Goal: Task Accomplishment & Management: Manage account settings

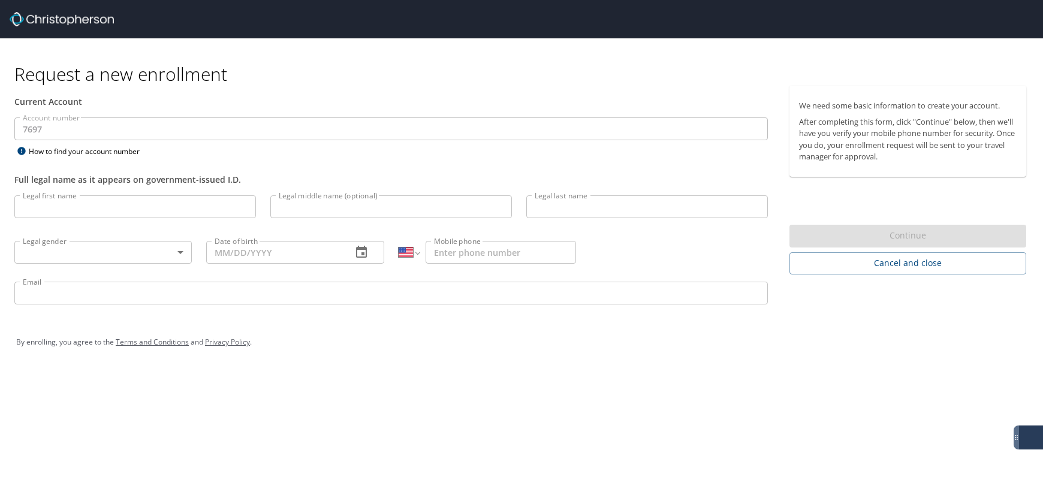
select select "US"
click at [114, 204] on input "Legal first name" at bounding box center [135, 206] width 242 height 23
type input "Jeffrey"
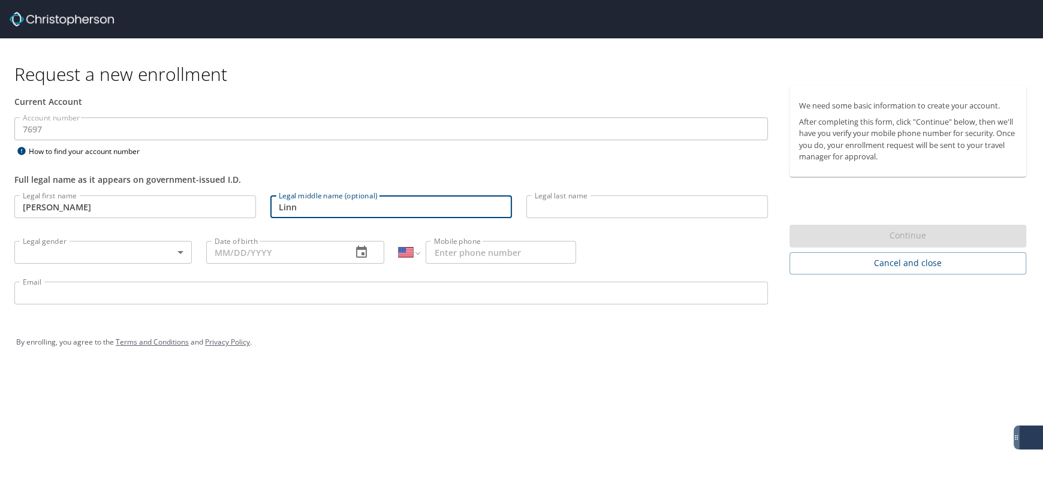
type input "Linn"
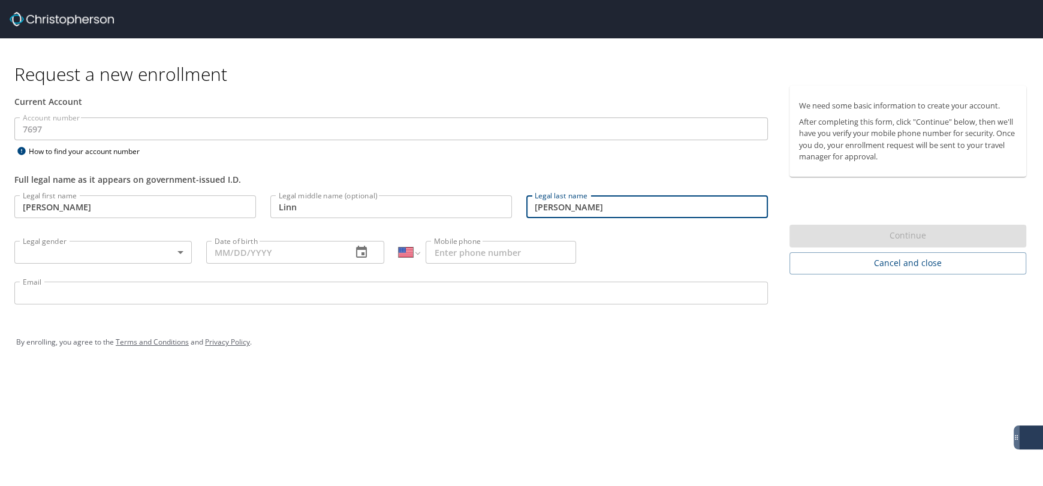
type input "Reece Jr"
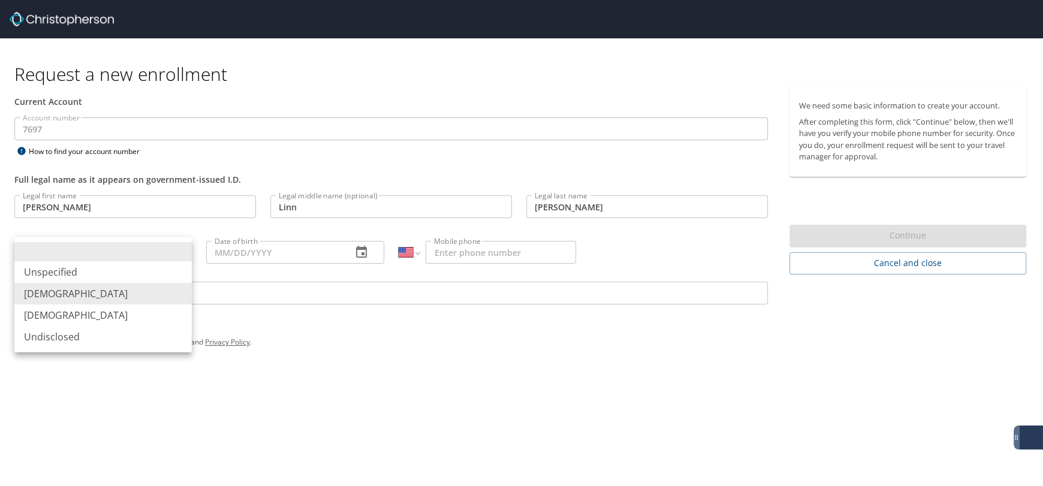
type input "Male"
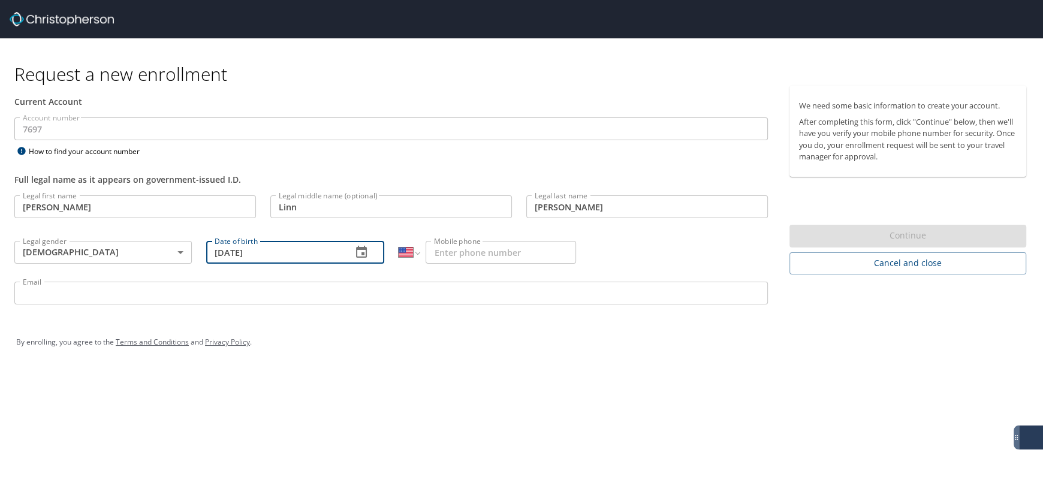
type input "04/10/1984"
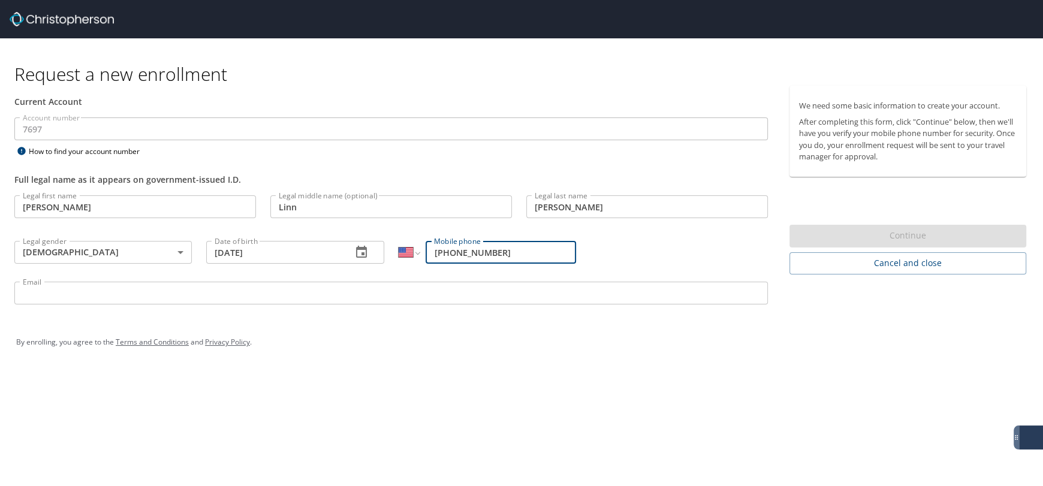
type input "(513) 293-2163"
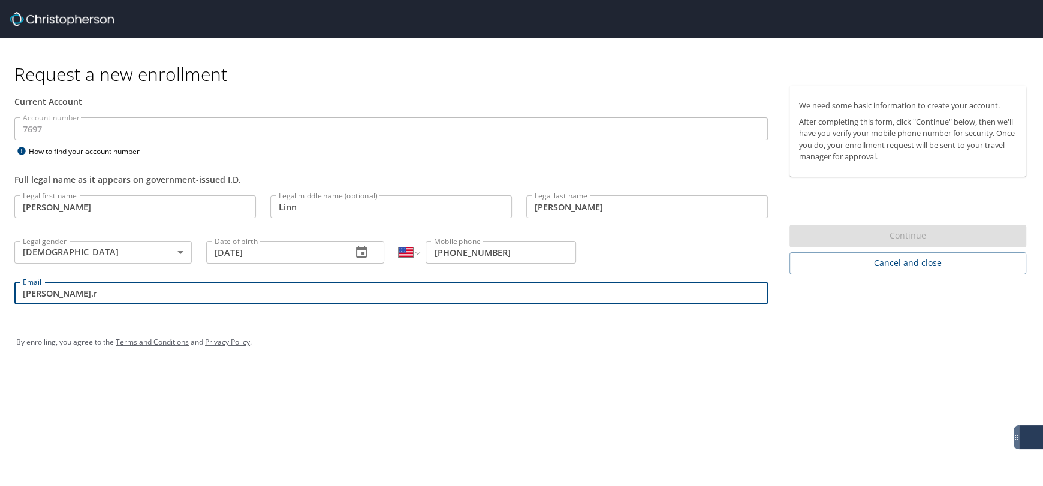
type input "jeff.reece@medicalsolutions.com"
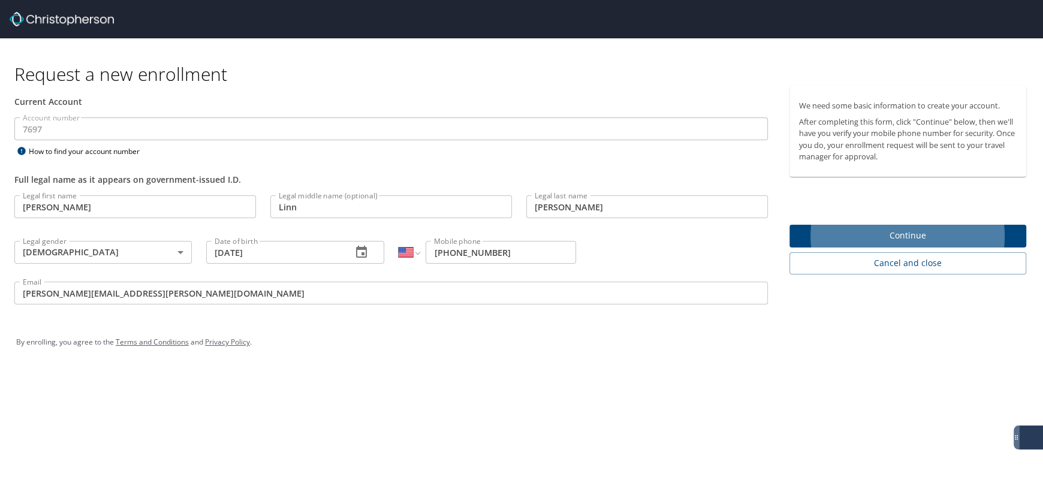
click at [887, 239] on span "Continue" at bounding box center [908, 235] width 218 height 15
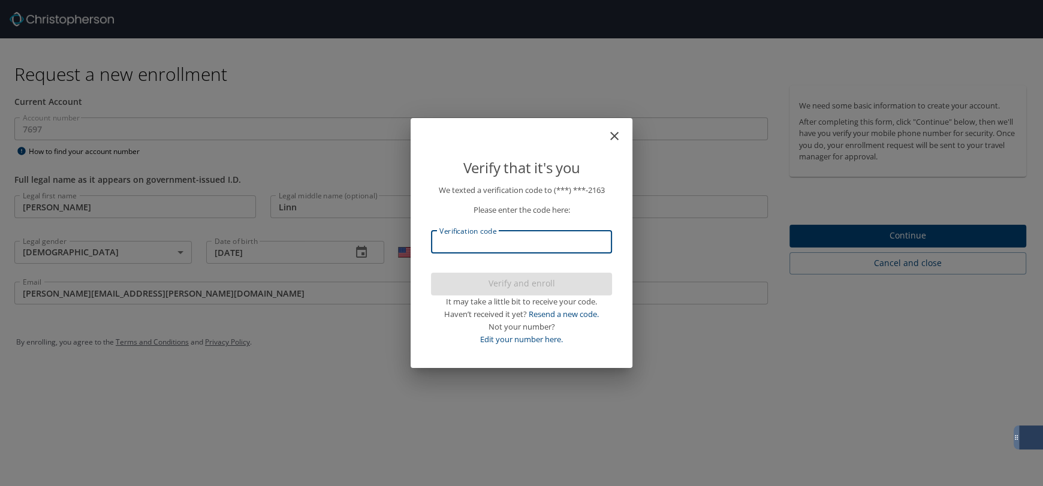
click at [536, 248] on input "Verification code" at bounding box center [521, 242] width 181 height 23
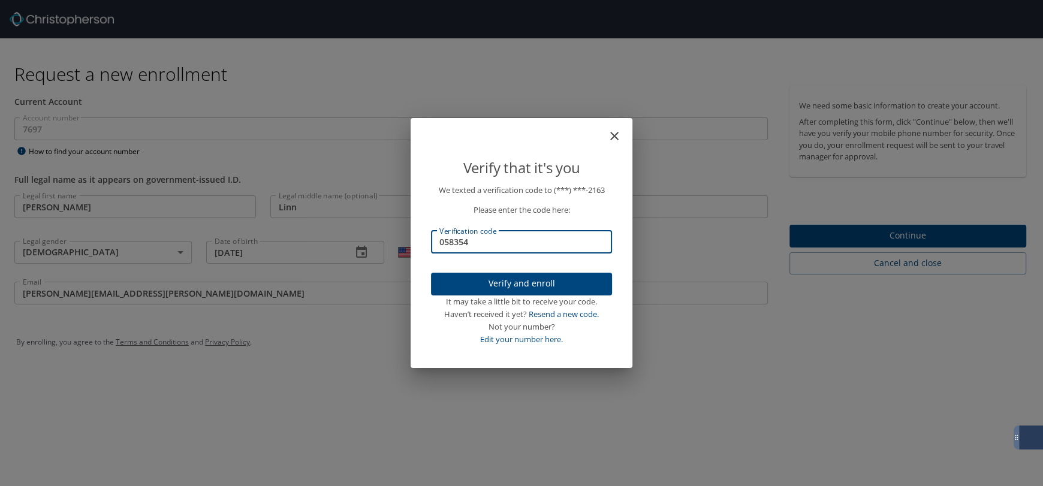
type input "058354"
click at [501, 292] on button "Verify and enroll" at bounding box center [521, 284] width 181 height 23
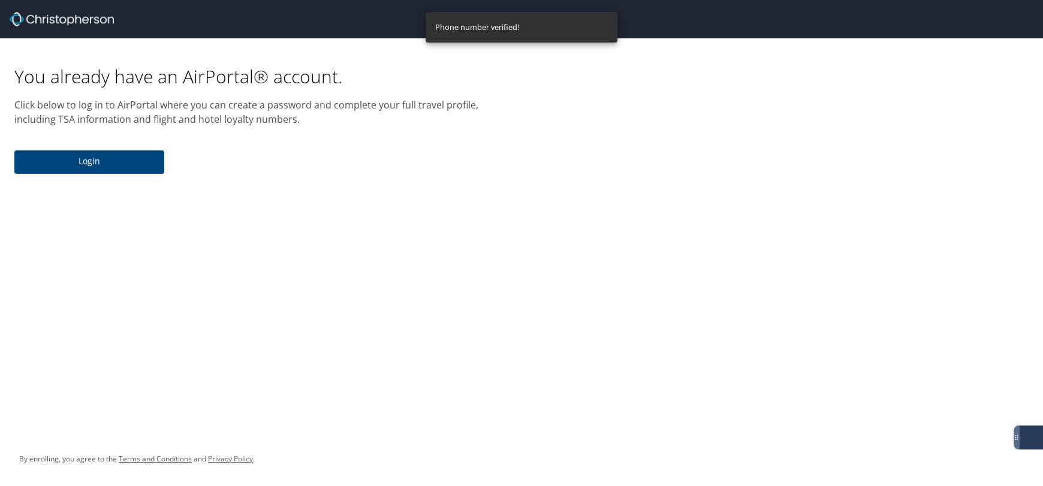
click at [120, 158] on span "Login" at bounding box center [89, 161] width 131 height 15
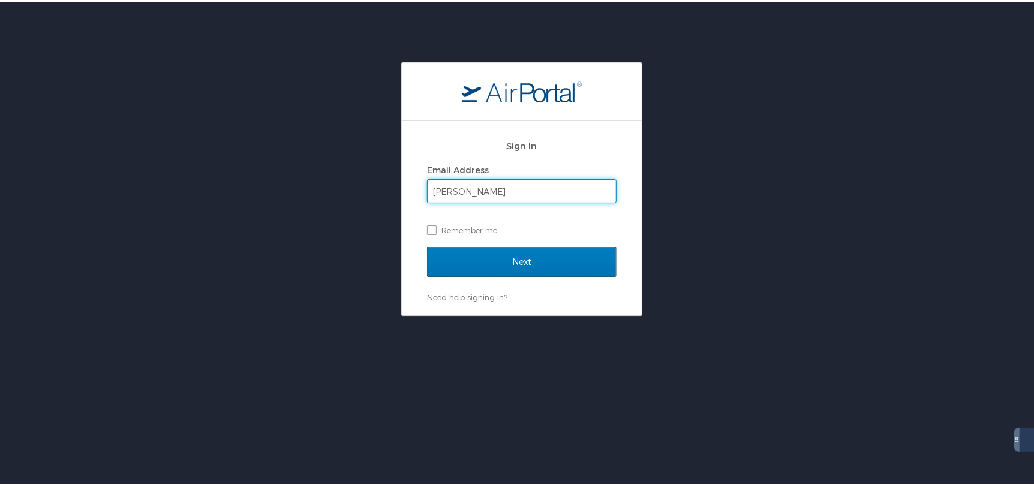
type input "reecej10@gmail.com"
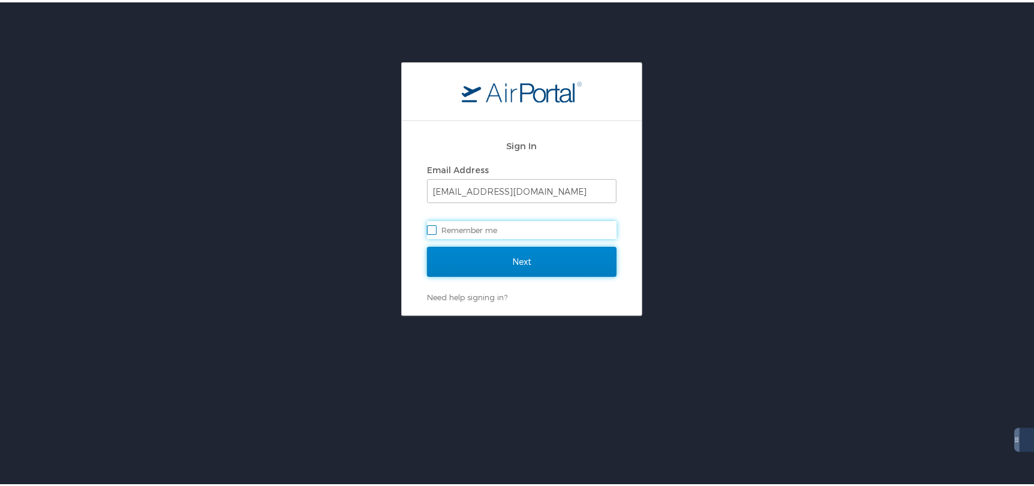
click at [503, 258] on input "Next" at bounding box center [521, 260] width 189 height 30
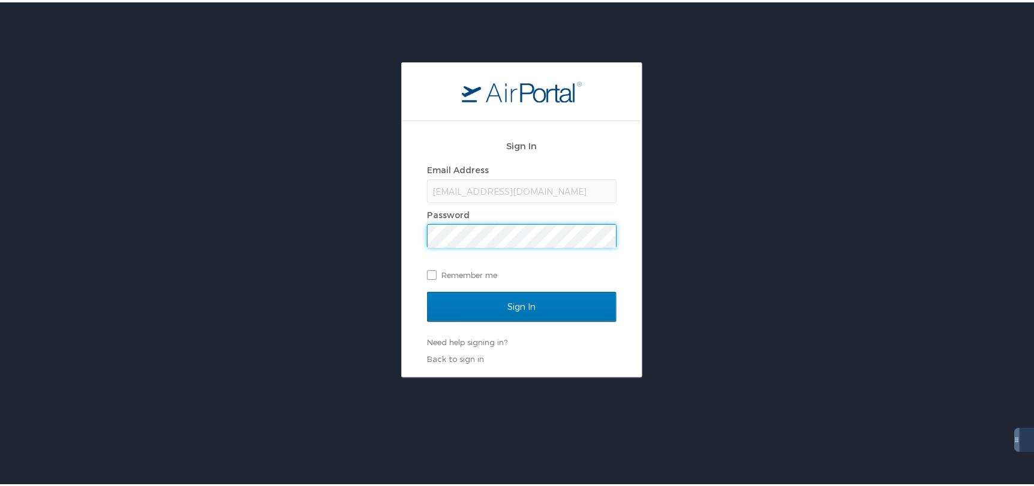
click at [427, 290] on input "Sign In" at bounding box center [521, 305] width 189 height 30
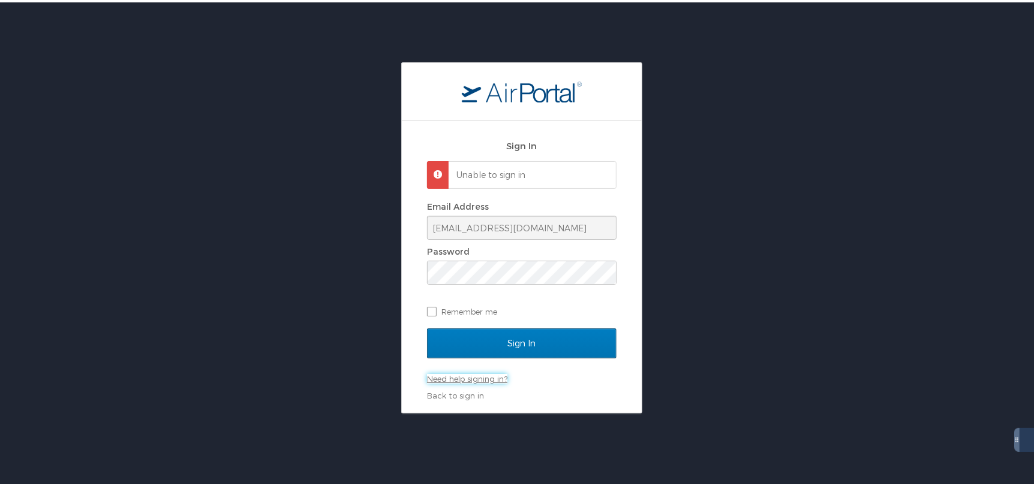
click at [483, 375] on link "Need help signing in?" at bounding box center [467, 377] width 80 height 10
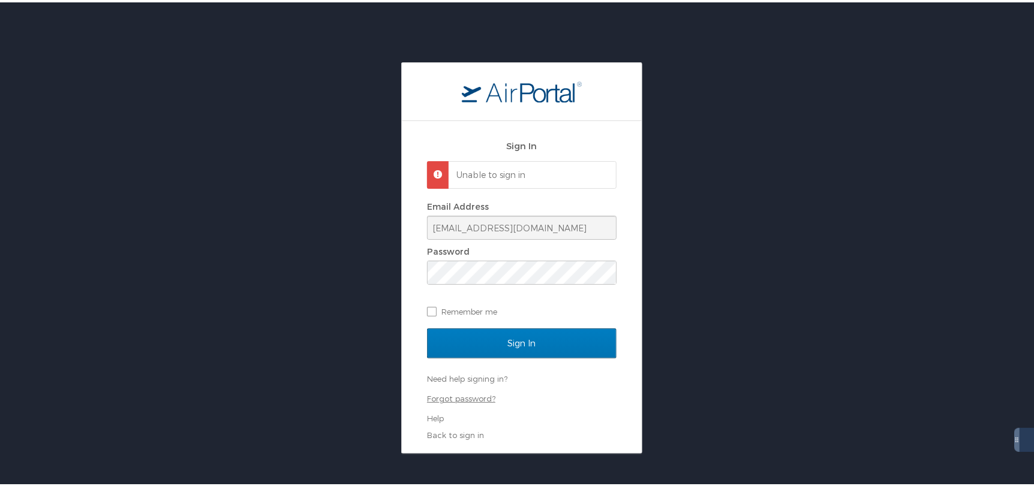
click at [456, 394] on link "Forgot password?" at bounding box center [461, 397] width 68 height 10
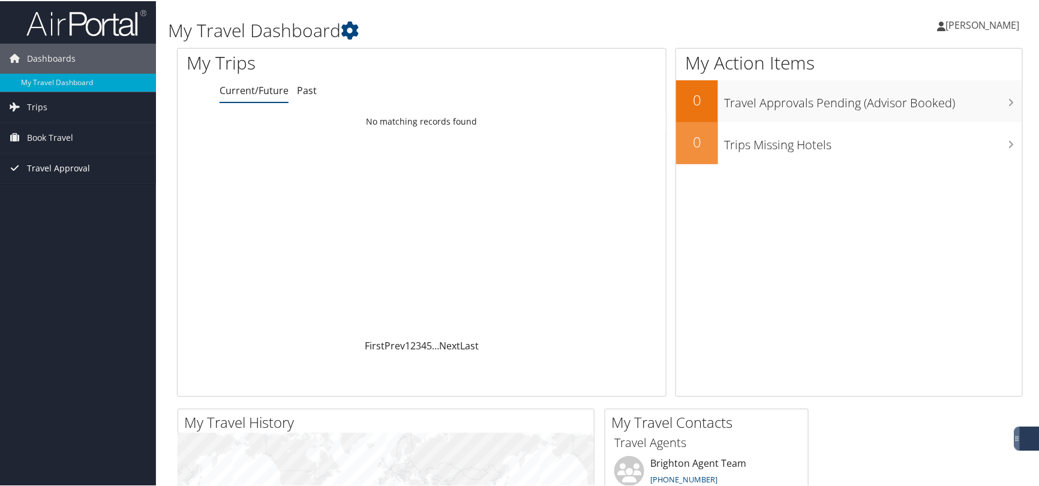
click at [79, 172] on span "Travel Approval" at bounding box center [58, 167] width 63 height 30
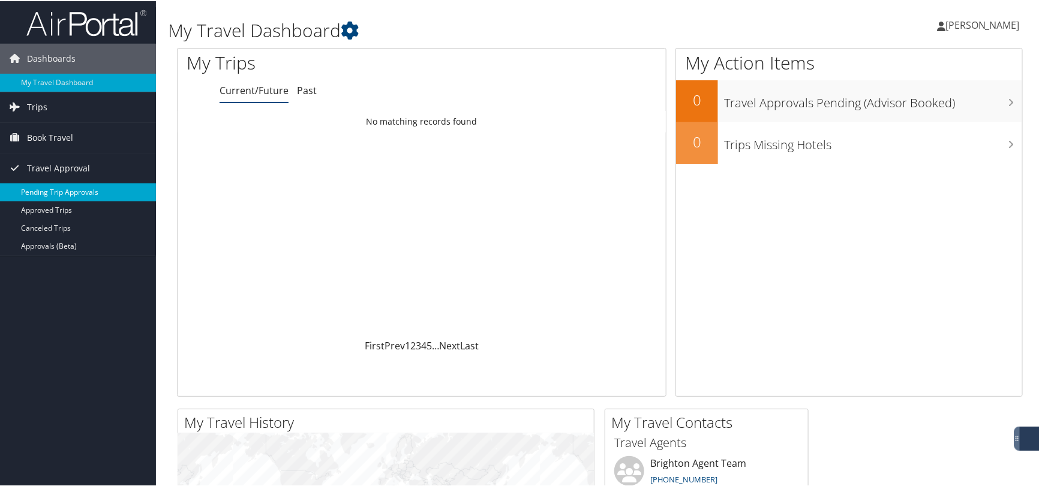
click at [73, 188] on link "Pending Trip Approvals" at bounding box center [78, 191] width 156 height 18
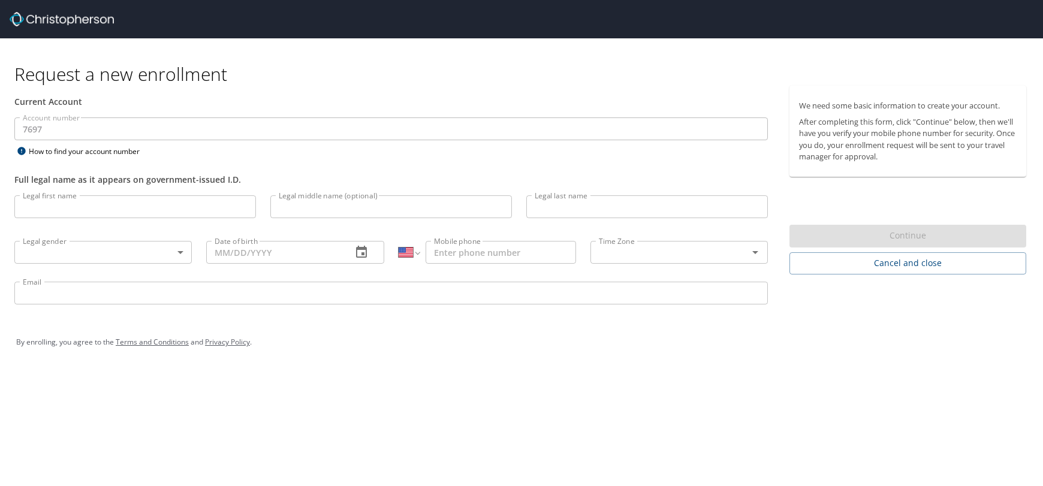
select select "US"
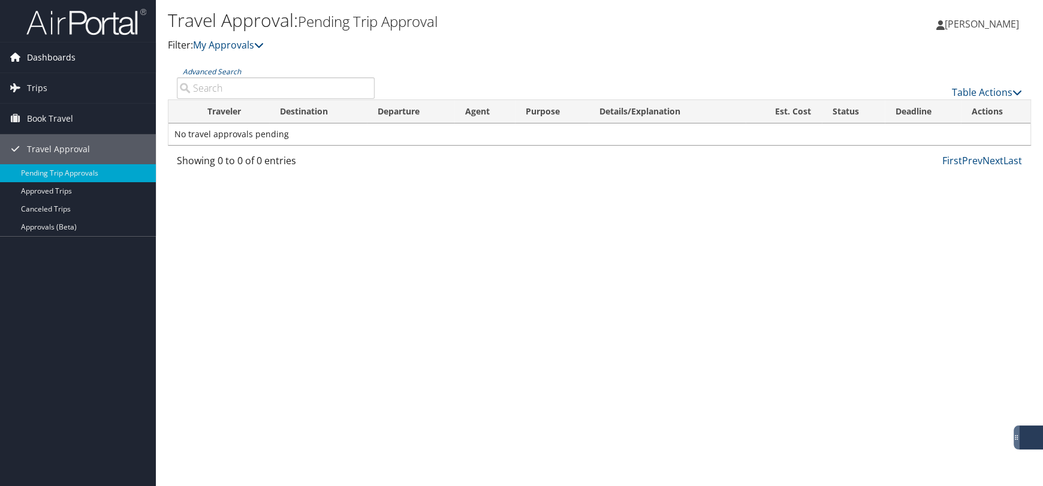
click at [58, 55] on span "Dashboards" at bounding box center [51, 58] width 49 height 30
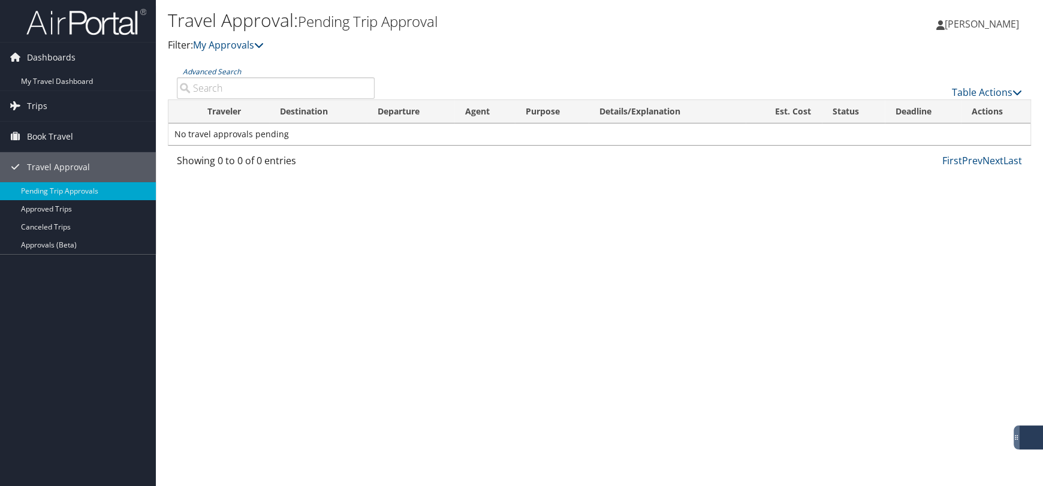
click at [986, 24] on span "[PERSON_NAME]" at bounding box center [982, 23] width 74 height 13
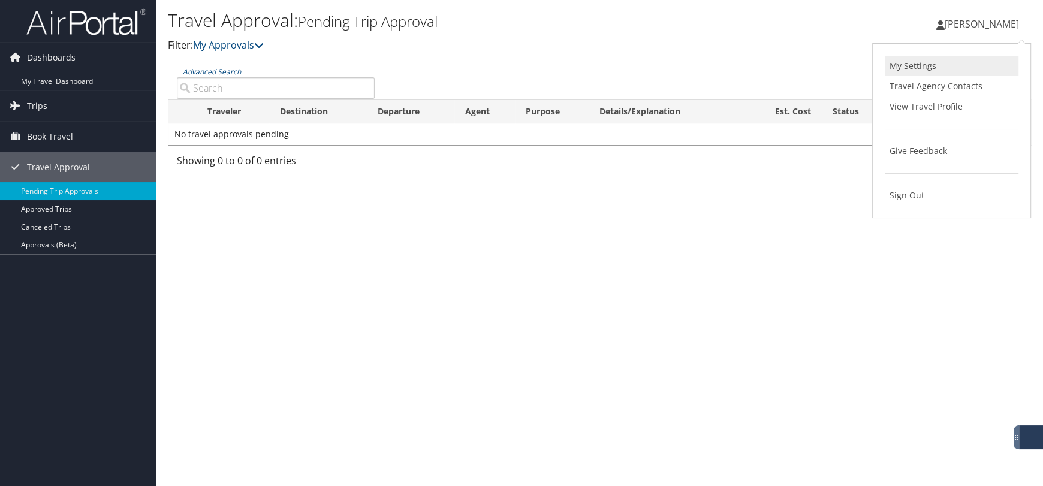
click at [926, 67] on link "My Settings" at bounding box center [952, 66] width 134 height 20
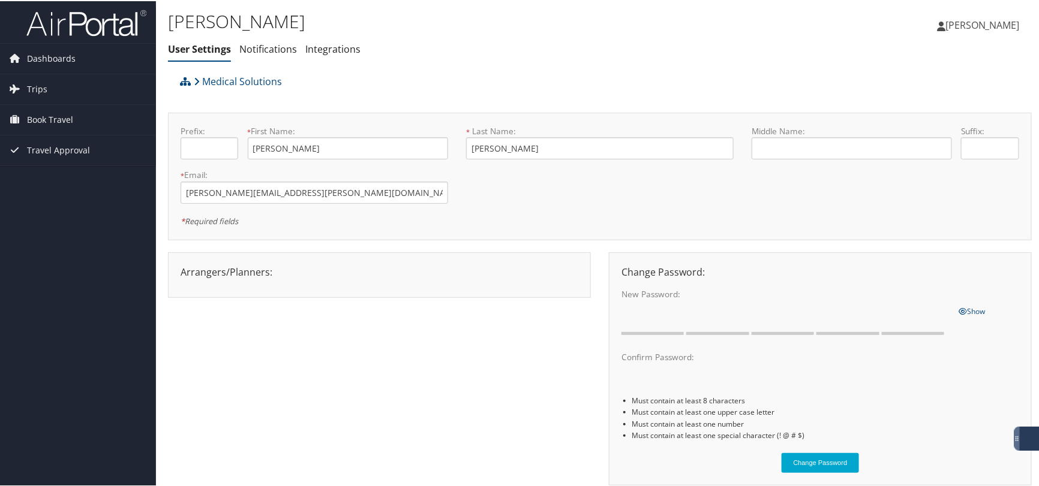
click at [990, 29] on span "[PERSON_NAME]" at bounding box center [982, 23] width 74 height 13
click at [950, 106] on link "View Travel Profile" at bounding box center [950, 107] width 134 height 20
